Goal: Find contact information: Find contact information

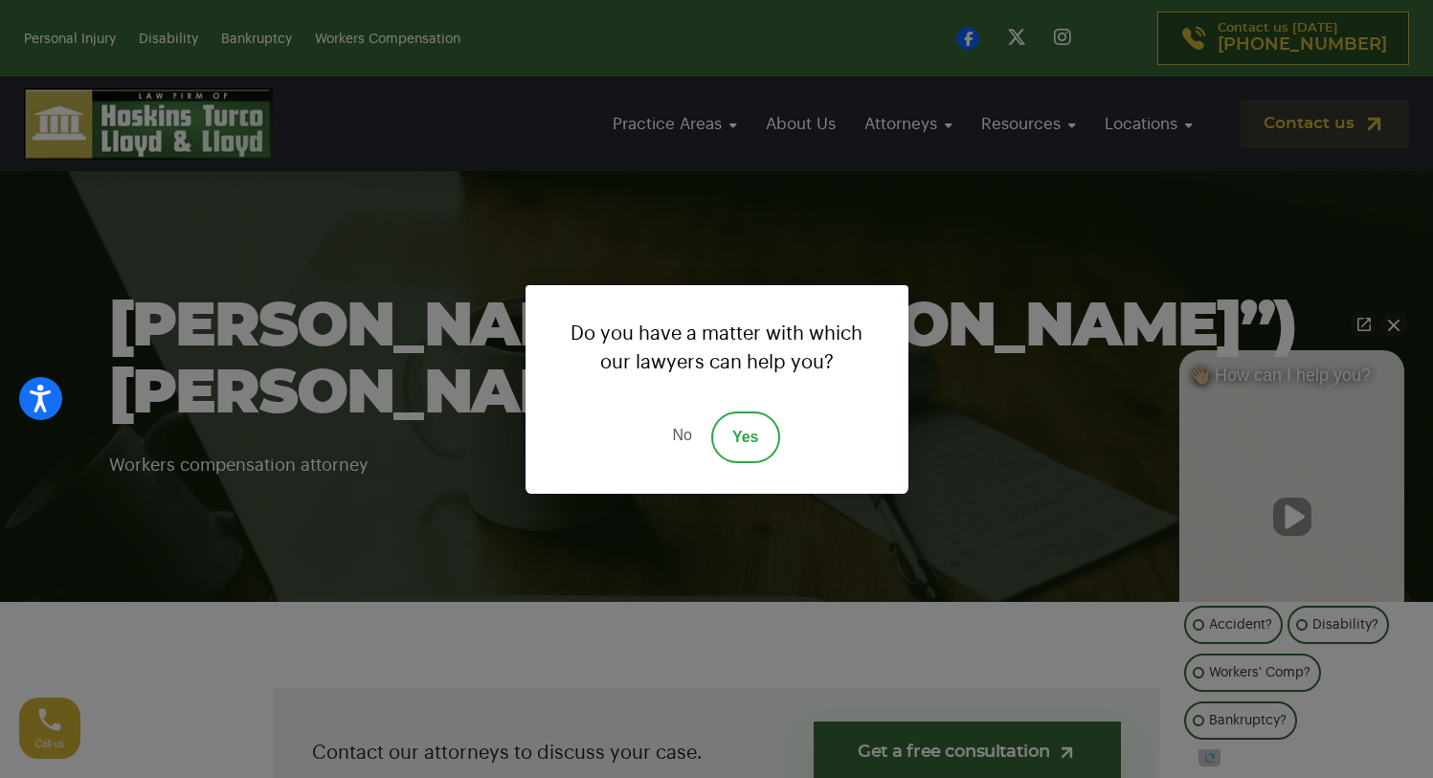
click at [250, 241] on div "Do you have a matter with which our lawyers can help you? No Yes" at bounding box center [716, 389] width 1433 height 778
click at [679, 434] on link "No" at bounding box center [681, 438] width 57 height 52
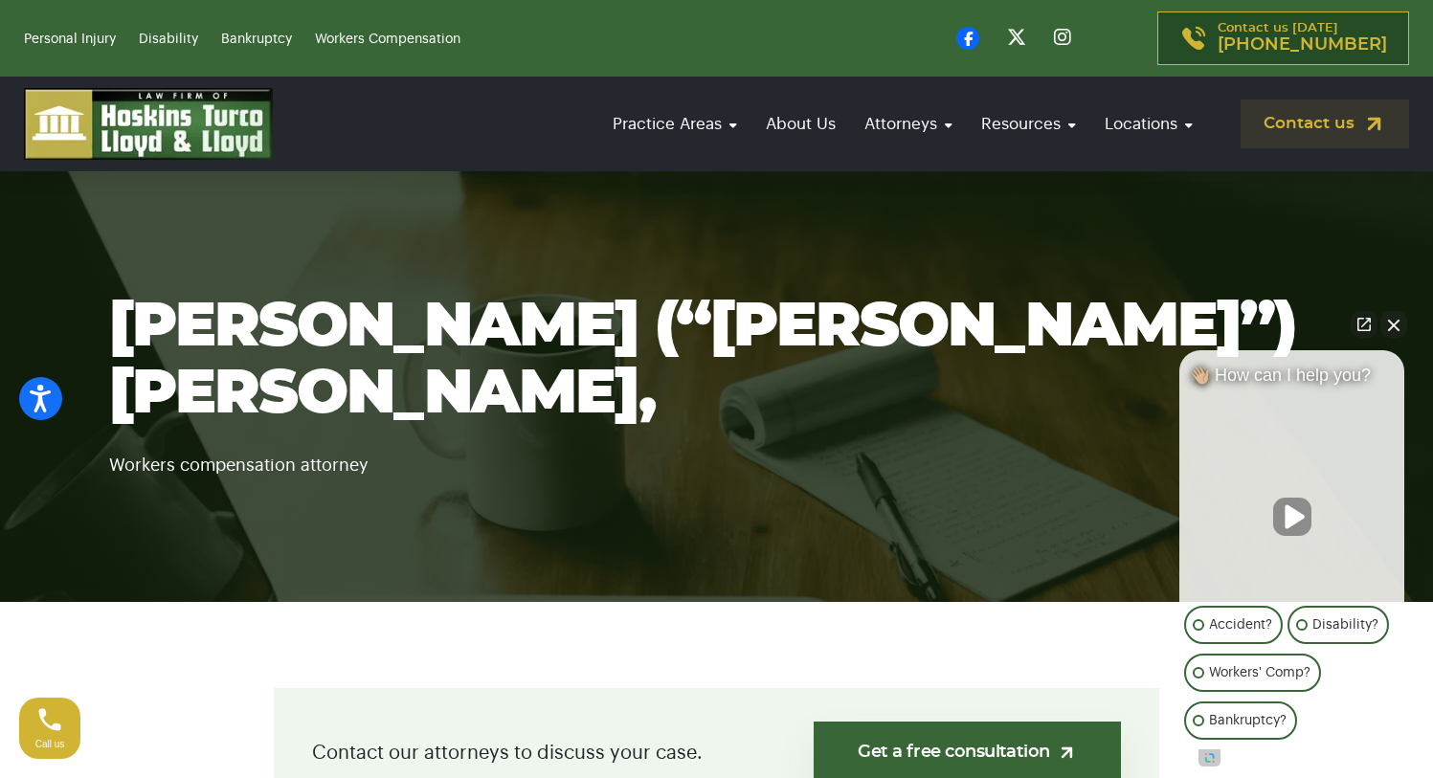
click at [632, 517] on section "[PERSON_NAME] (“[PERSON_NAME]”) [PERSON_NAME], Workers compensation attorney" at bounding box center [716, 386] width 1433 height 431
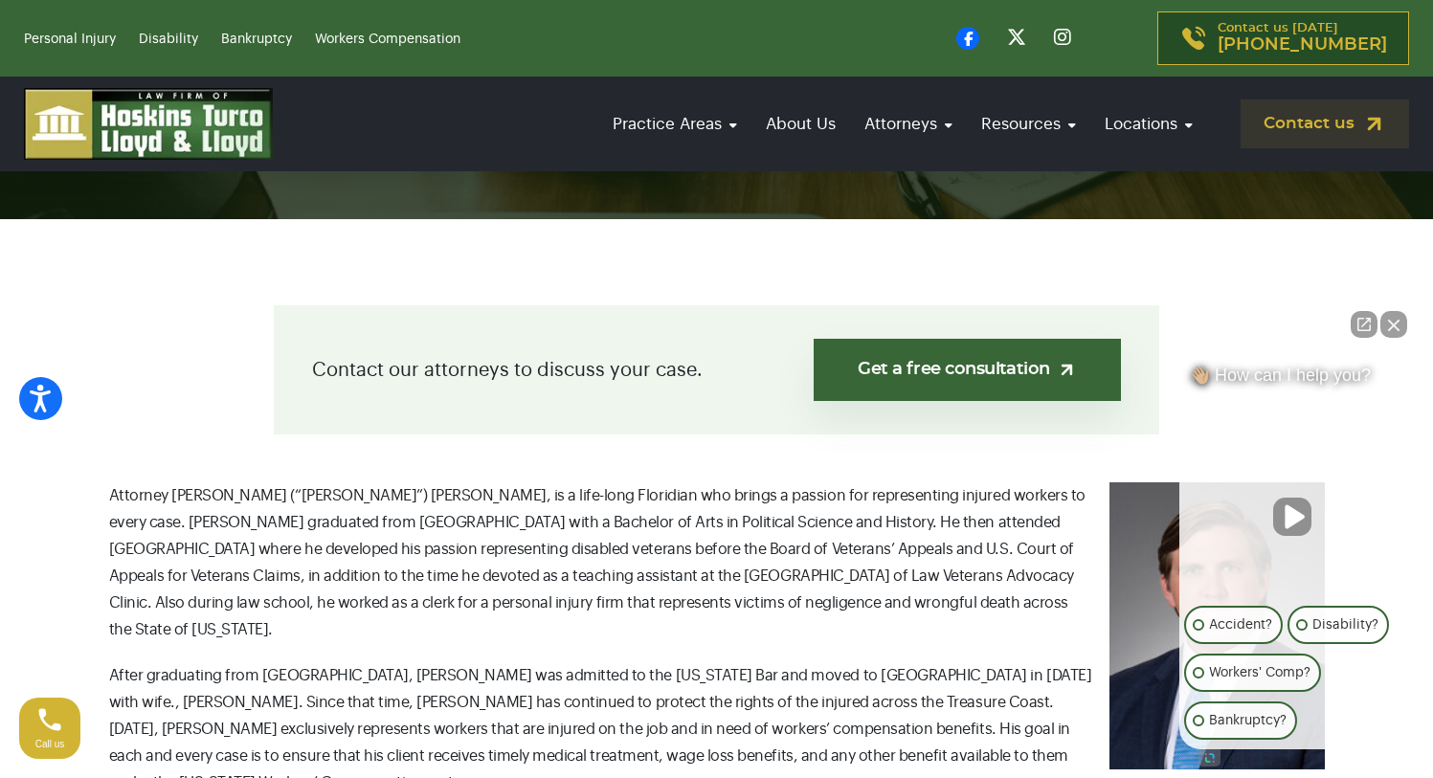
scroll to position [459, 0]
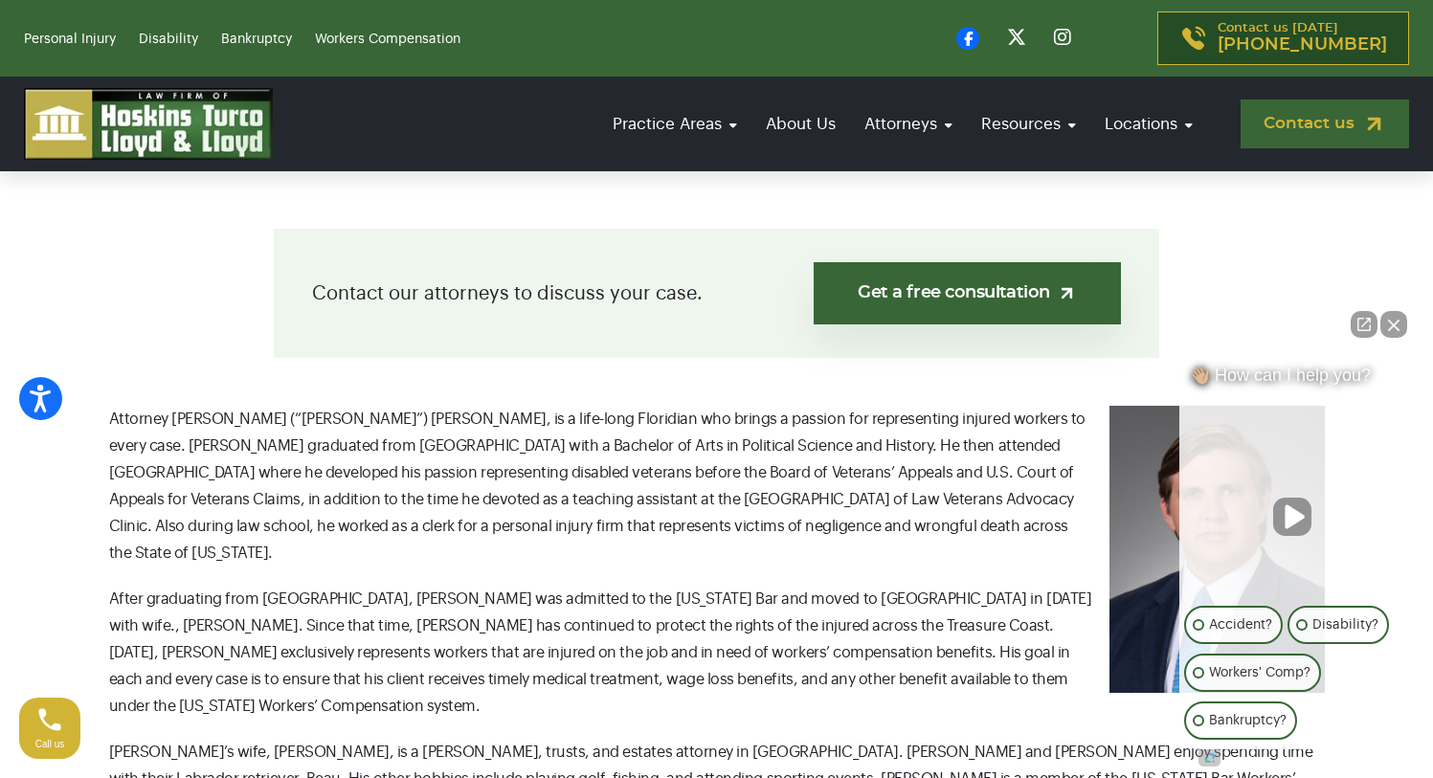
click at [1296, 121] on link "Contact us" at bounding box center [1324, 124] width 168 height 49
